Goal: Navigation & Orientation: Find specific page/section

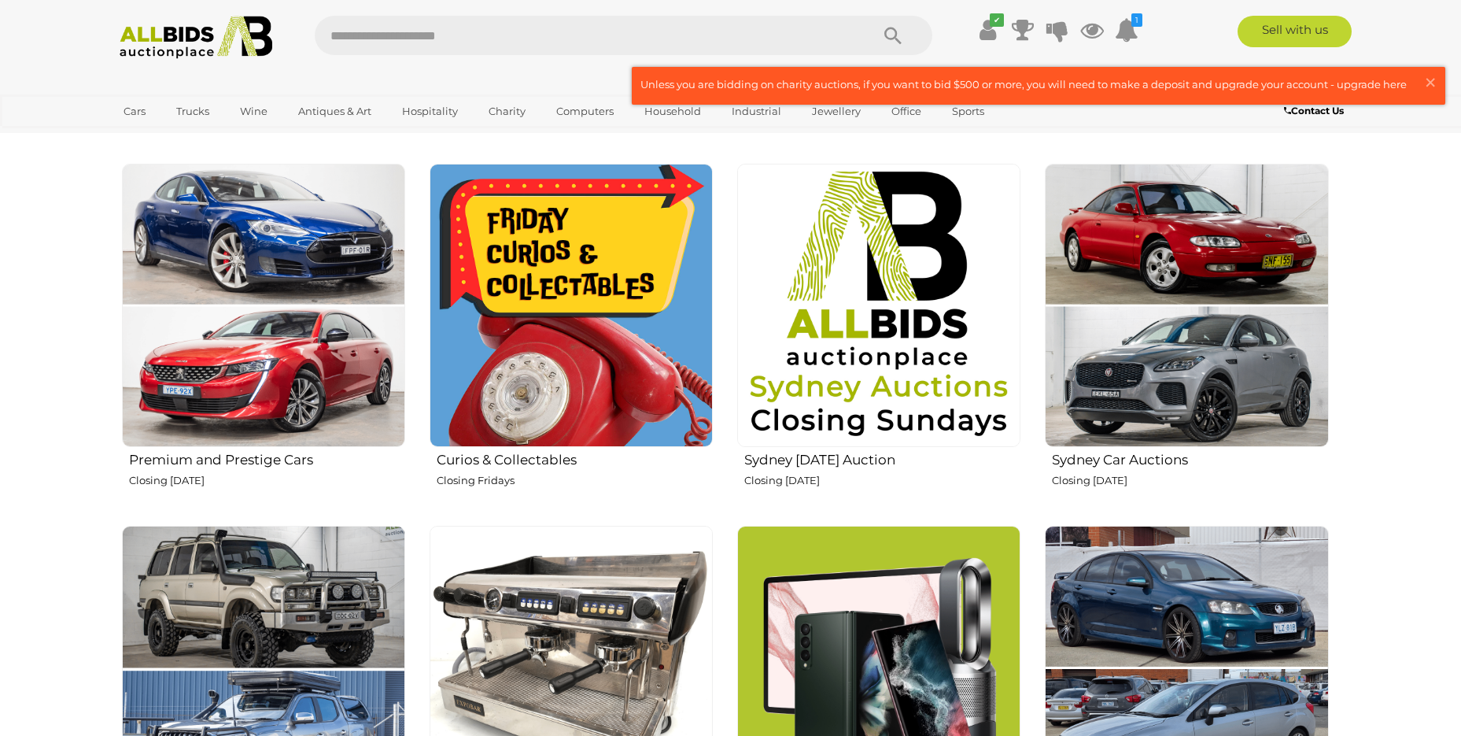
scroll to position [787, 0]
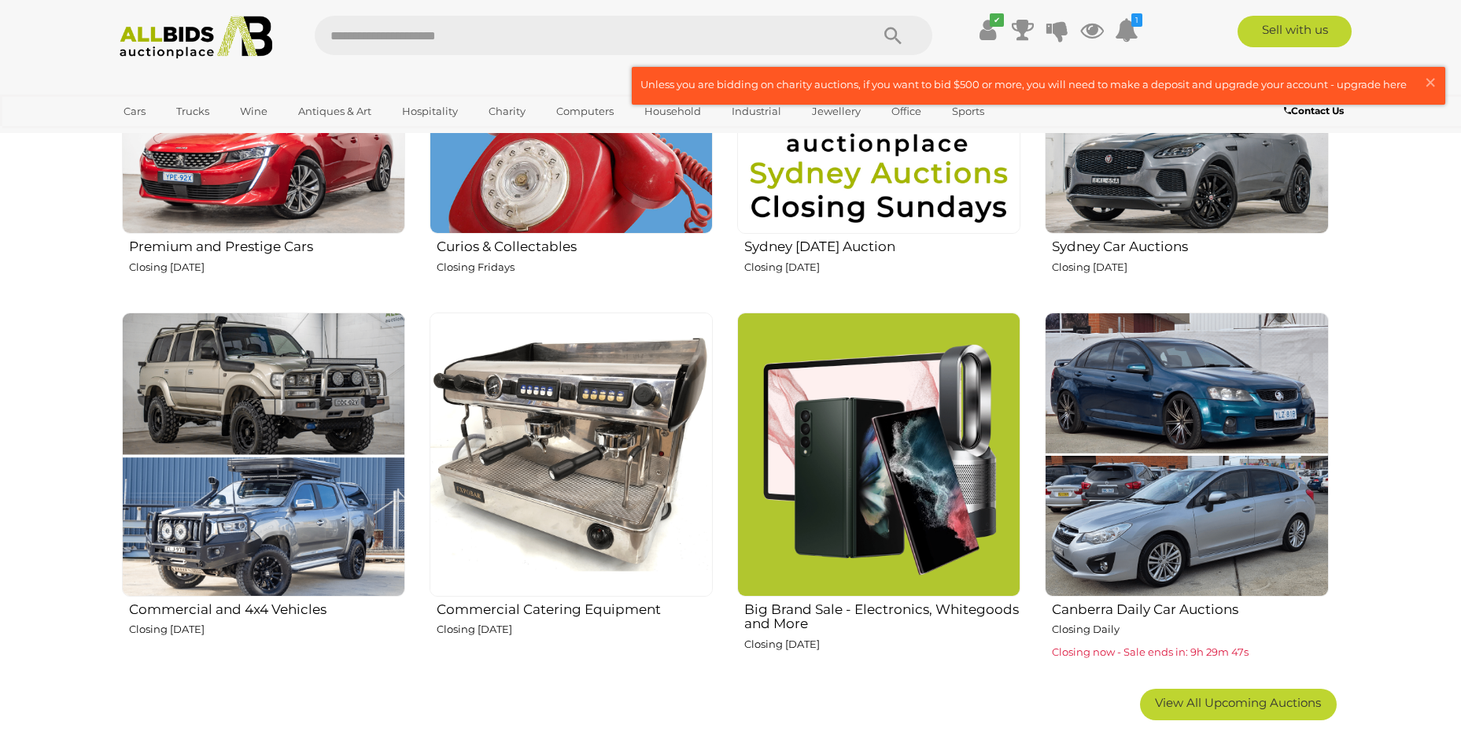
click at [829, 500] on img at bounding box center [878, 453] width 283 height 283
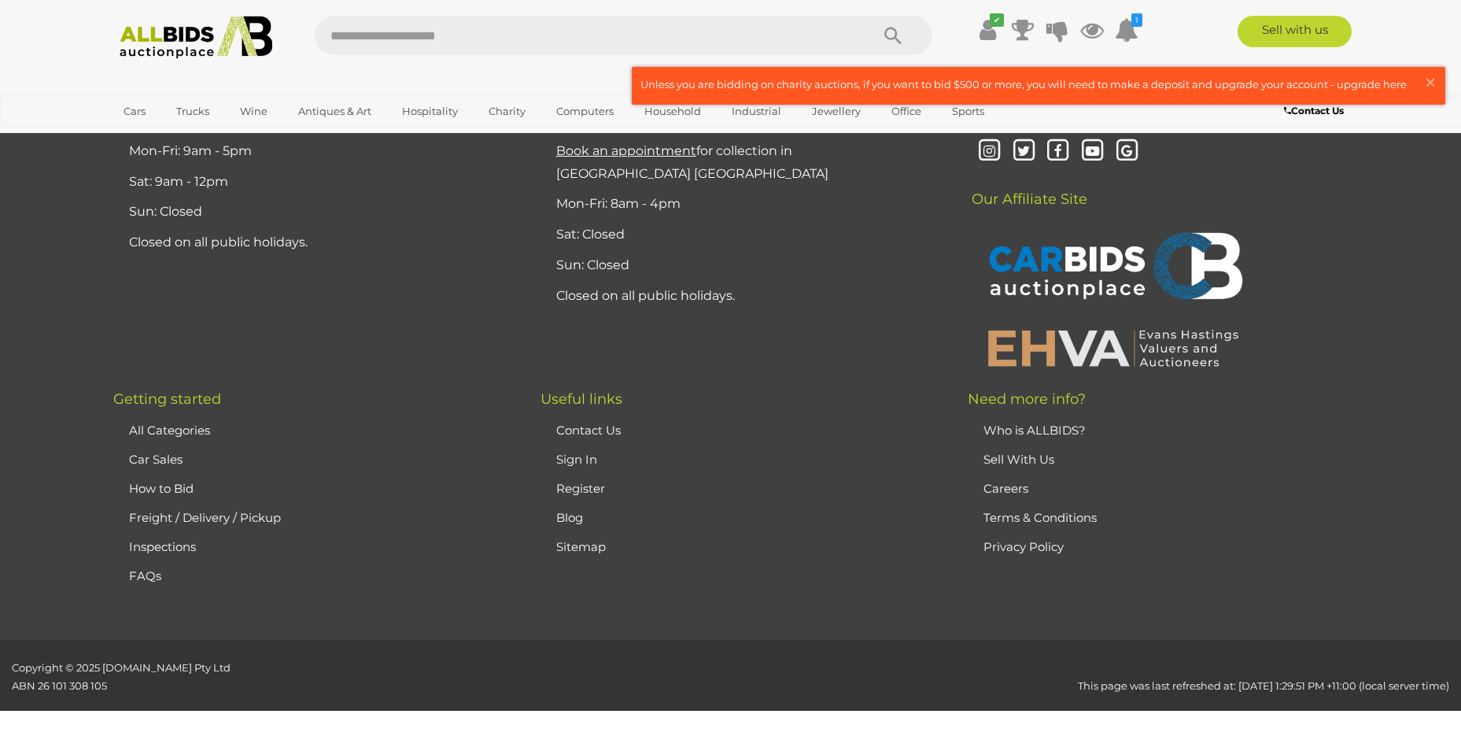
scroll to position [3727, 0]
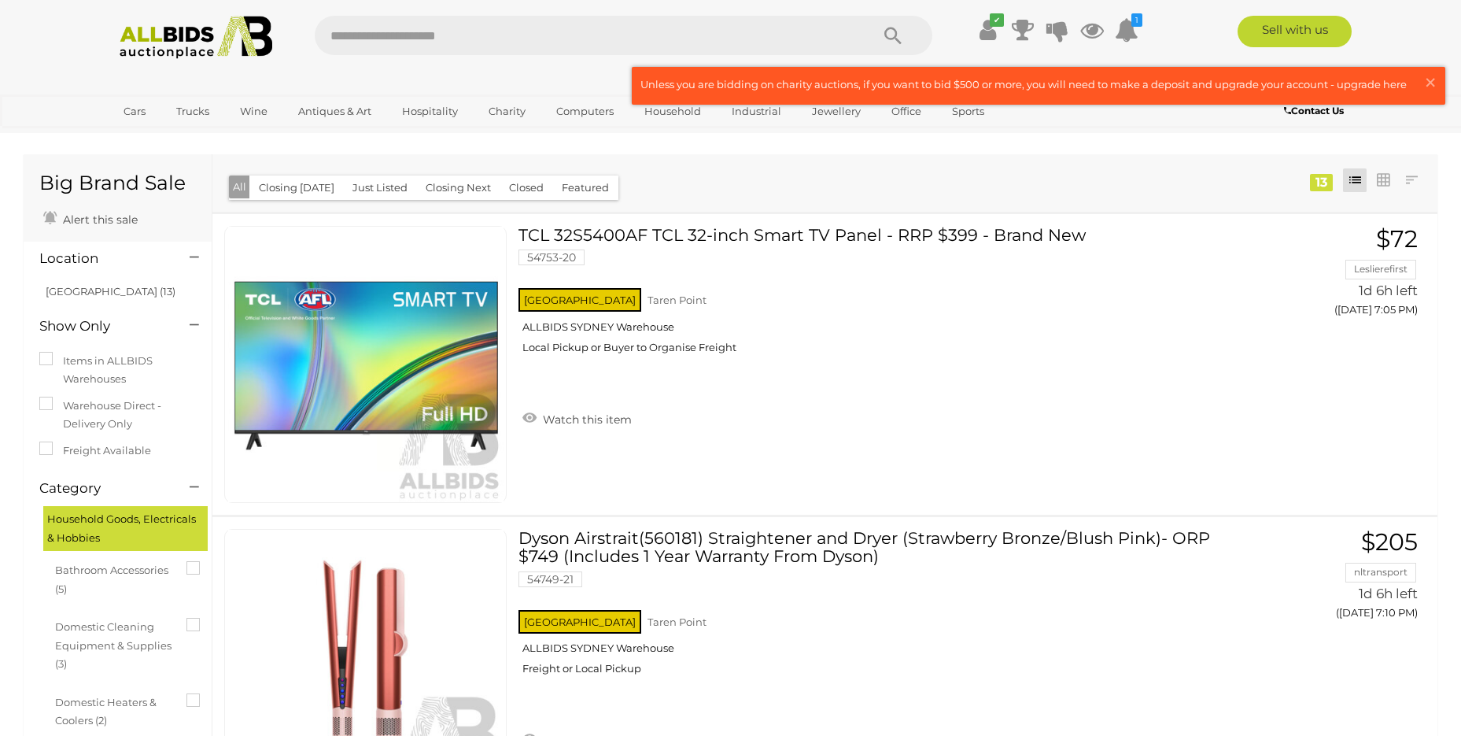
click at [619, 37] on input "text" at bounding box center [585, 35] width 540 height 39
type input "*****"
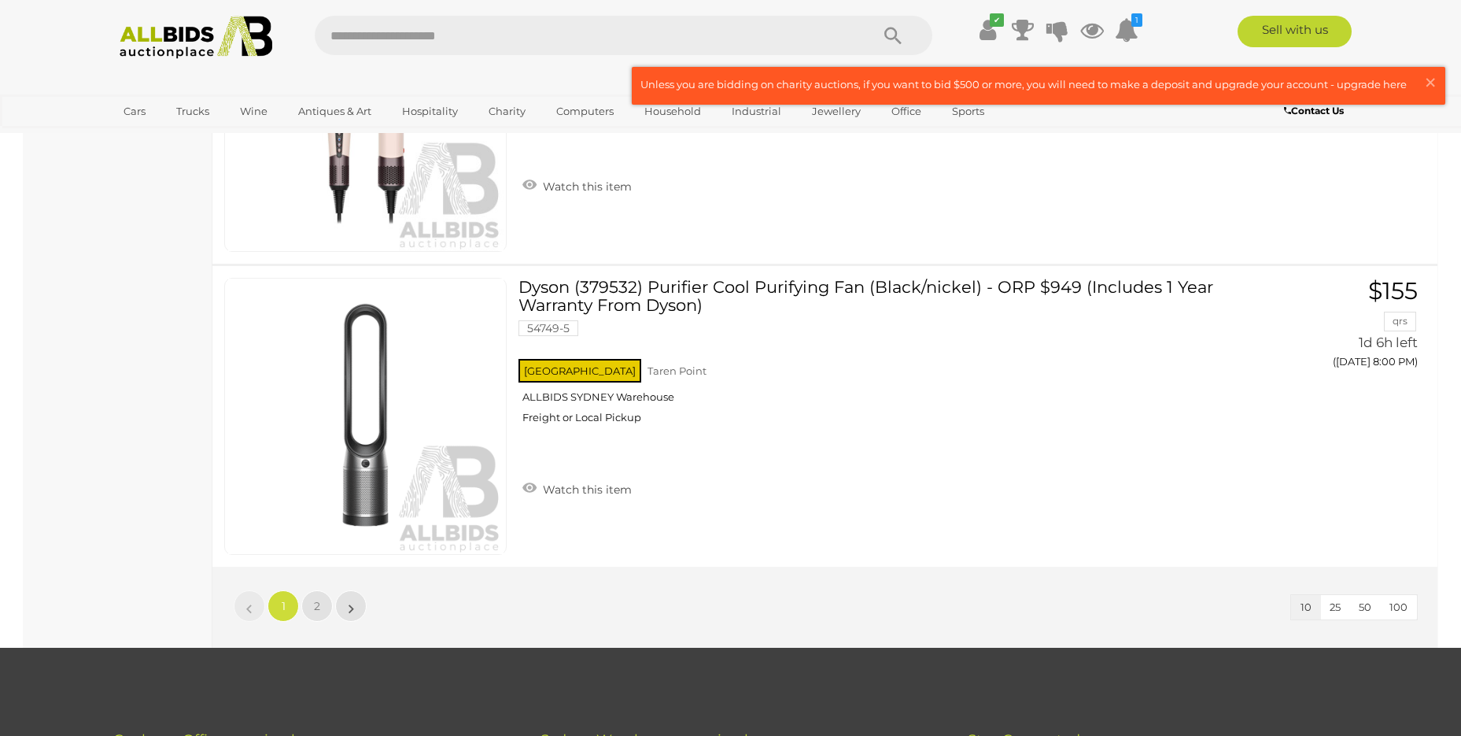
scroll to position [2833, 0]
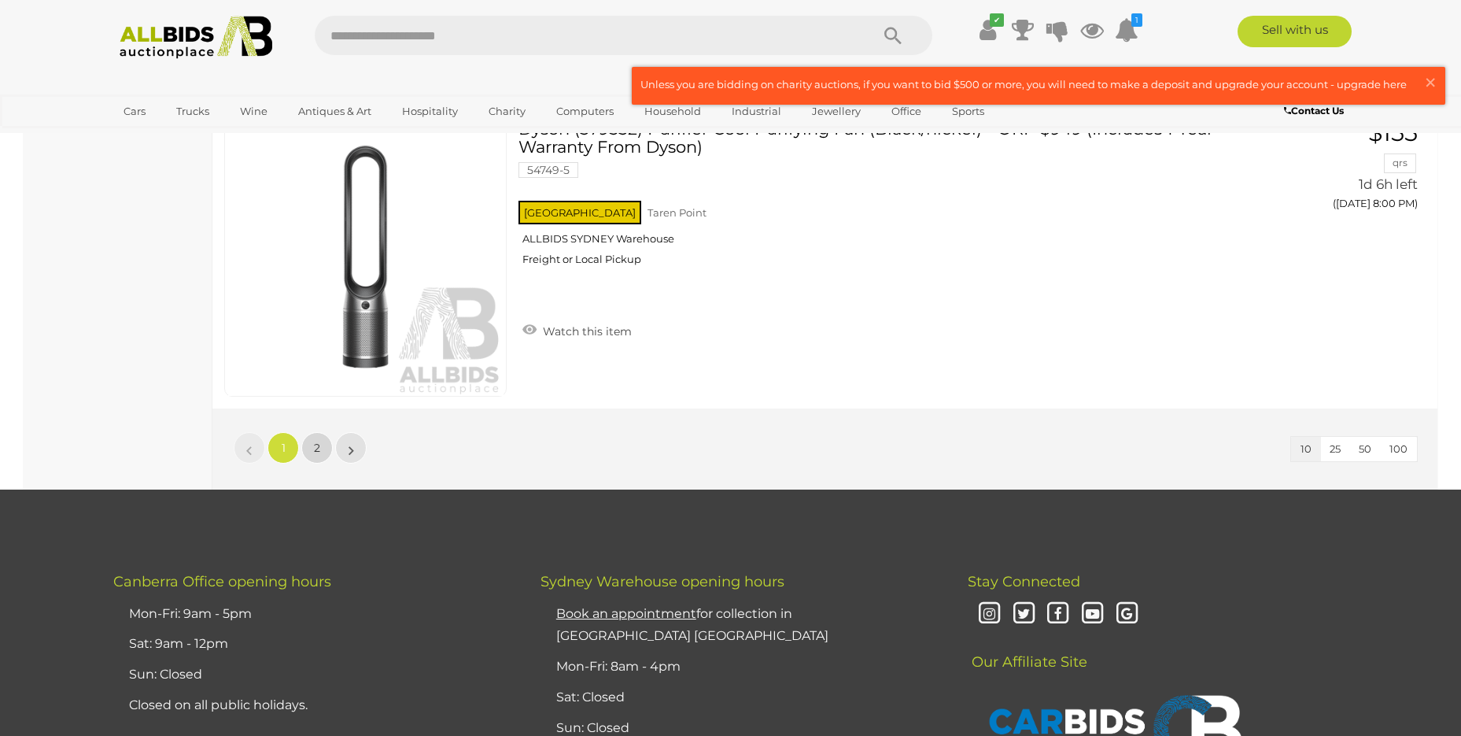
click at [316, 450] on span "2" at bounding box center [317, 448] width 6 height 14
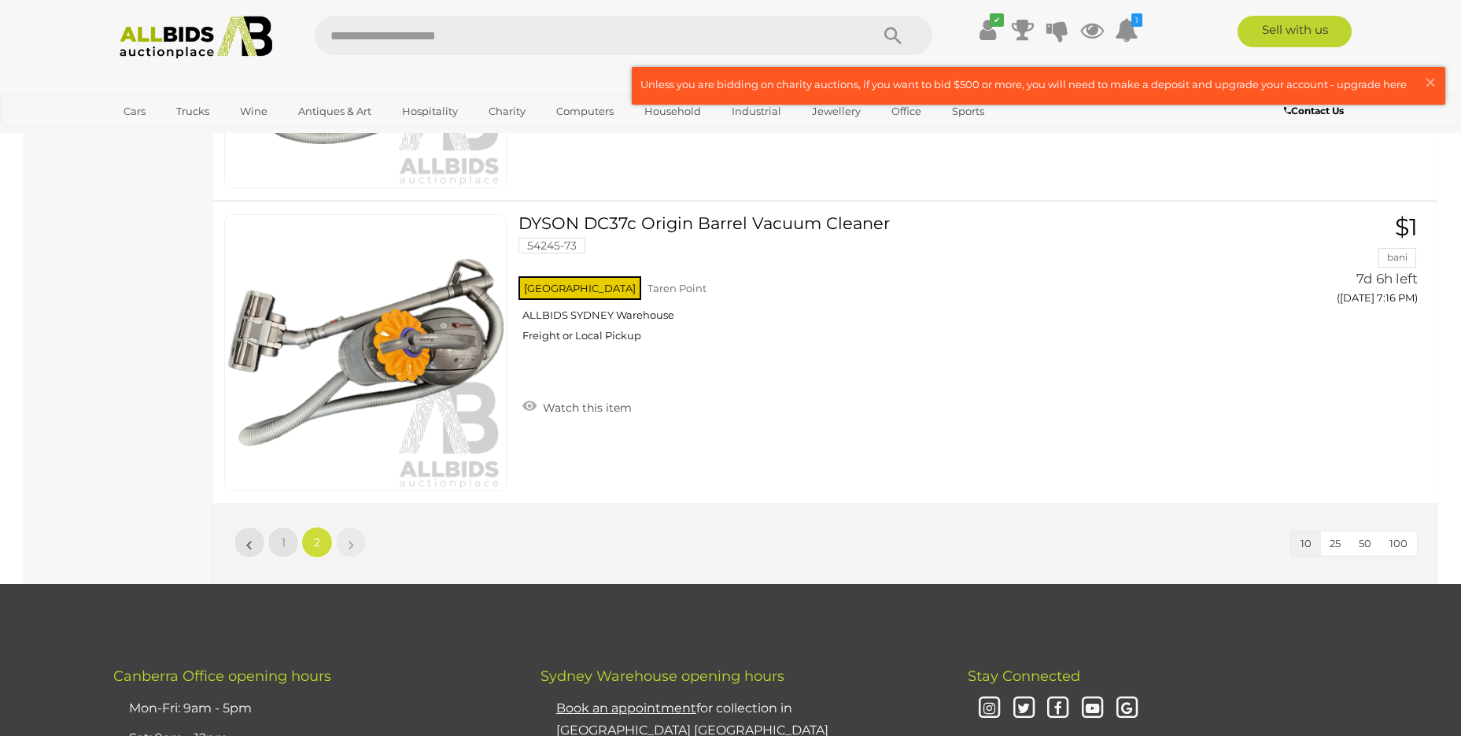
scroll to position [1731, 0]
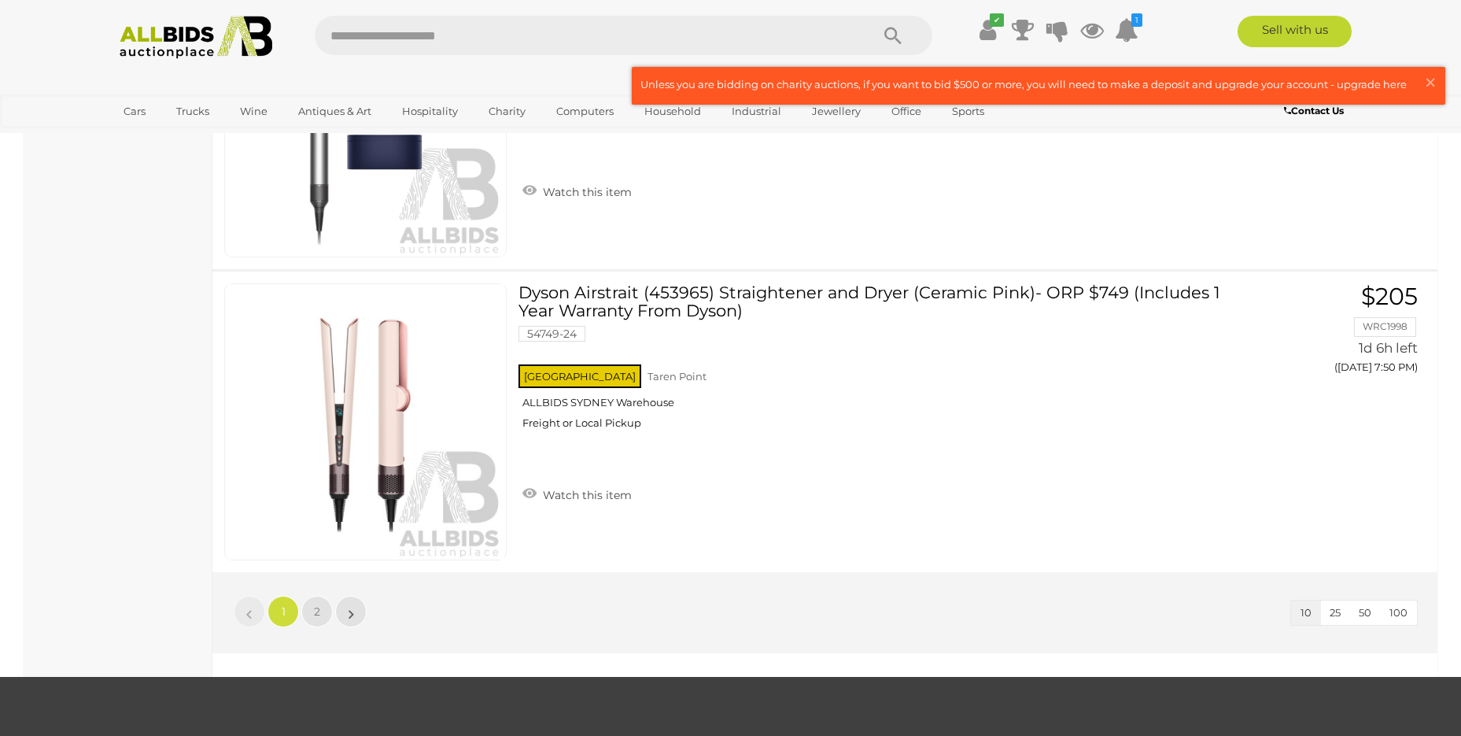
scroll to position [2675, 0]
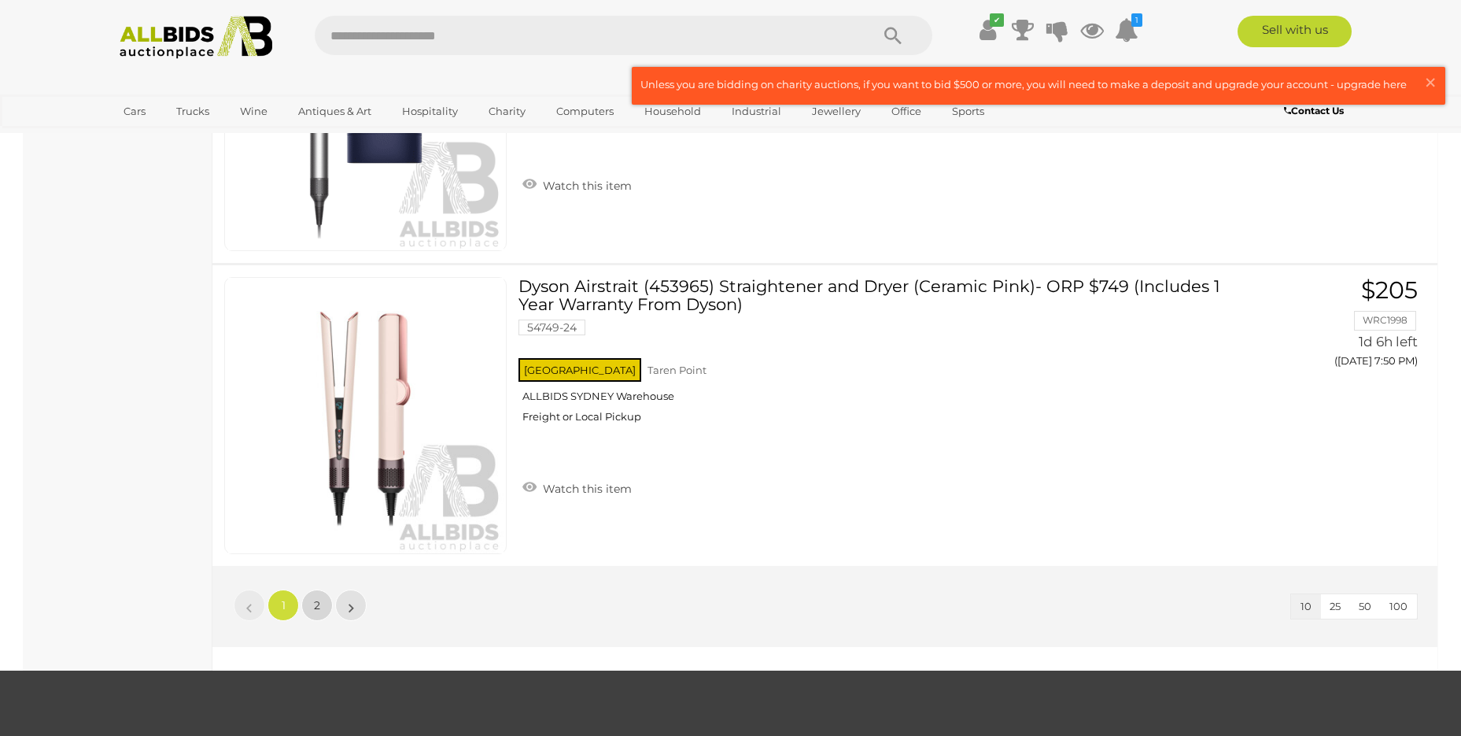
click at [316, 600] on span "2" at bounding box center [317, 605] width 6 height 14
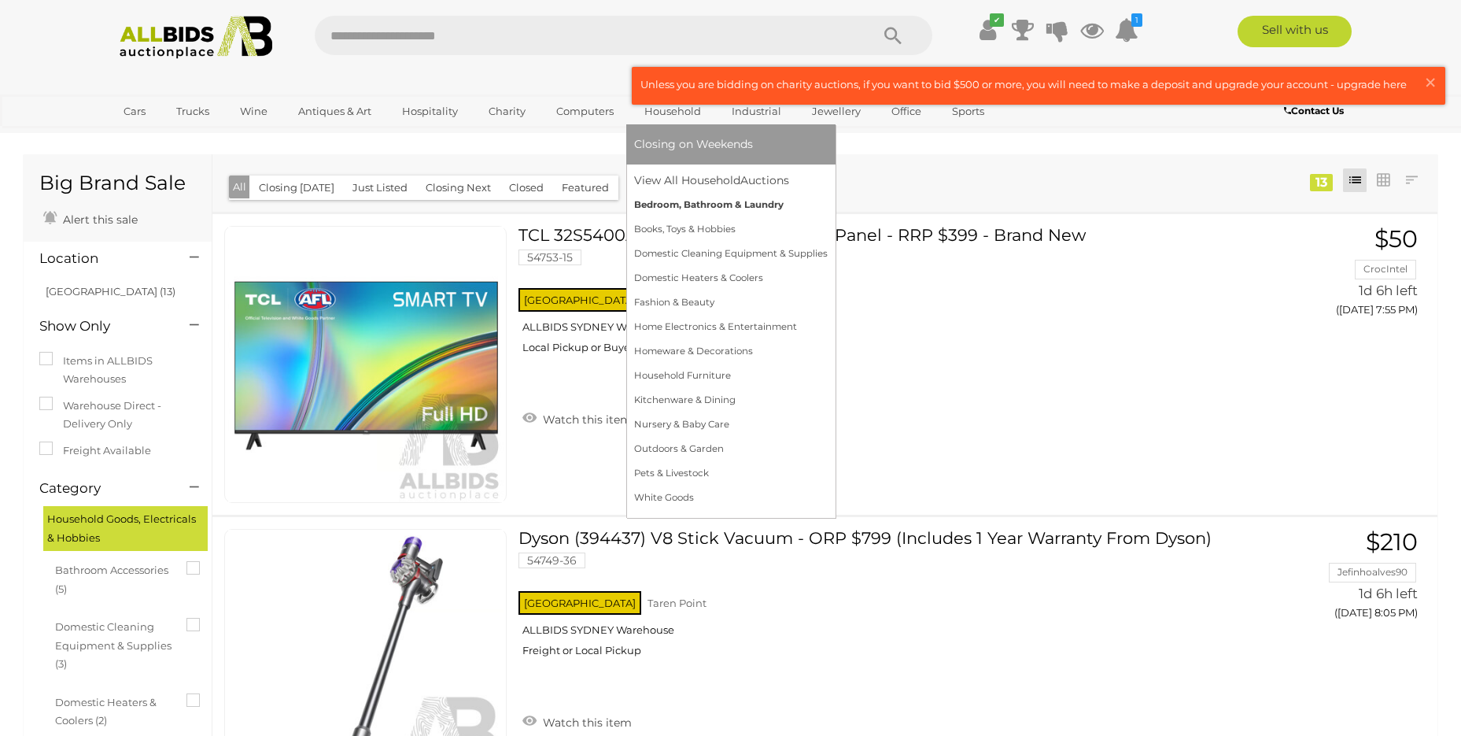
click at [690, 201] on link "Bedroom, Bathroom & Laundry" at bounding box center [731, 205] width 194 height 24
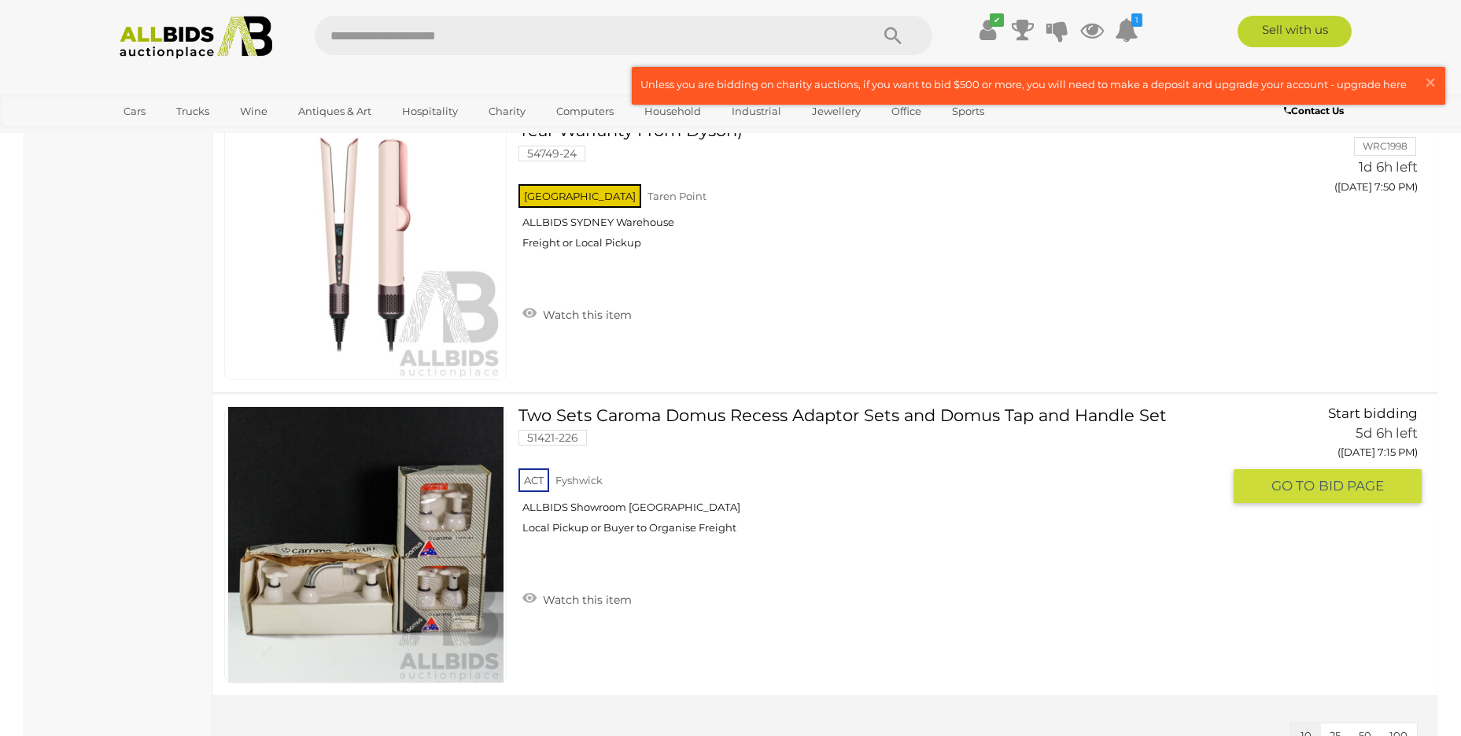
scroll to position [1416, 0]
